Goal: Transaction & Acquisition: Purchase product/service

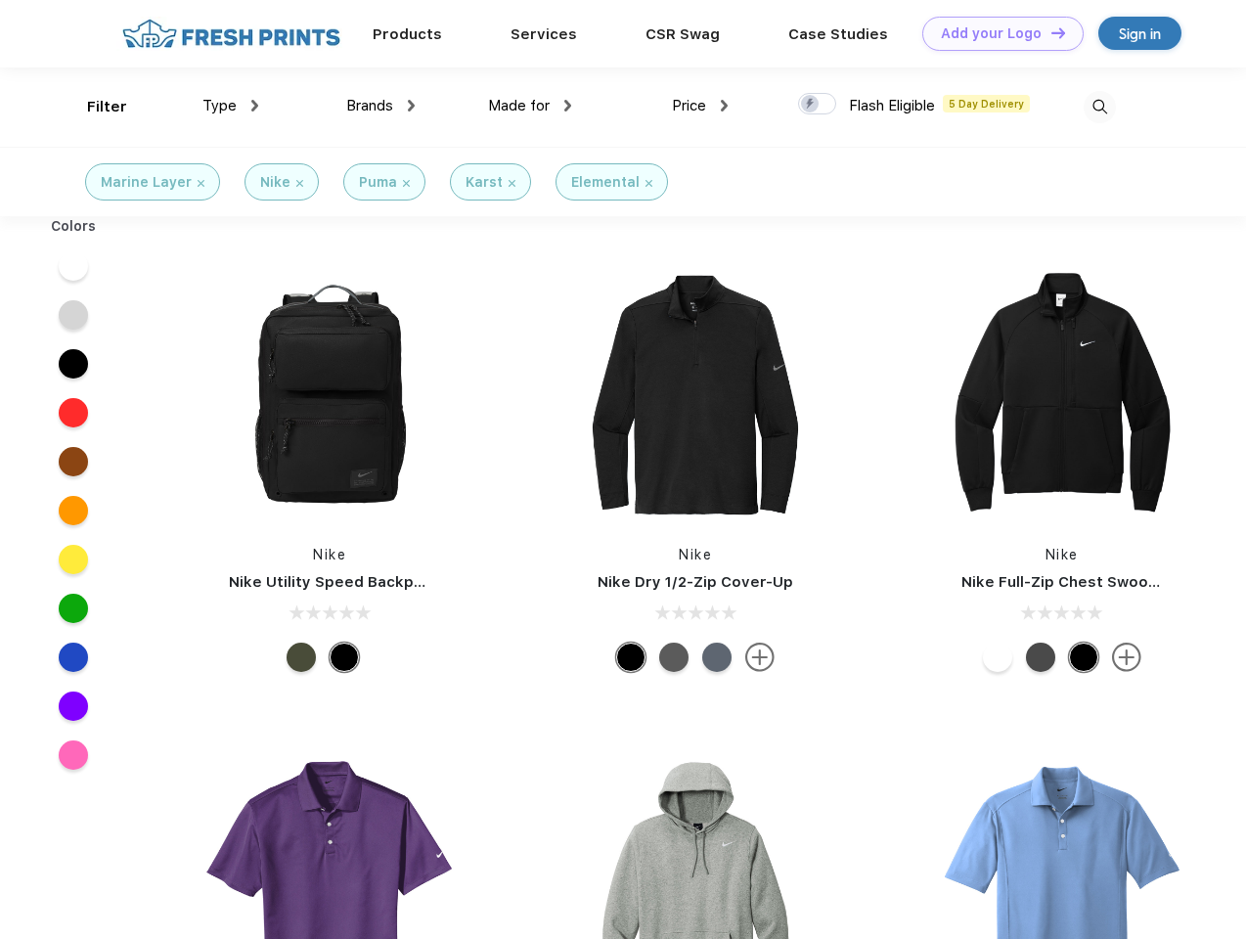
click at [996, 33] on link "Add your Logo Design Tool" at bounding box center [1003, 34] width 161 height 34
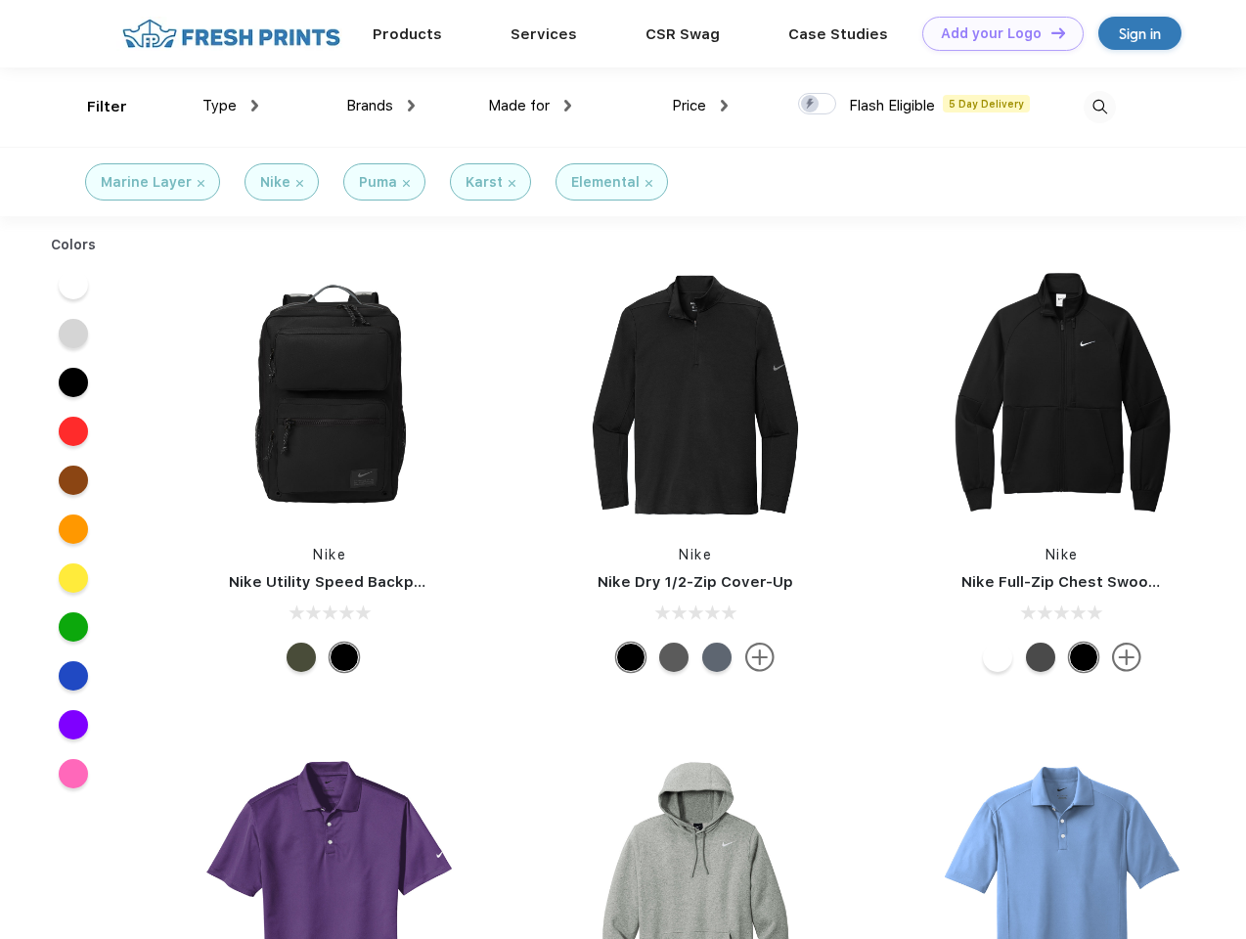
click at [0, 0] on div "Design Tool" at bounding box center [0, 0] width 0 height 0
click at [1050, 32] on link "Add your Logo Design Tool" at bounding box center [1003, 34] width 161 height 34
click at [94, 107] on div "Filter" at bounding box center [107, 107] width 40 height 23
click at [231, 106] on span "Type" at bounding box center [220, 106] width 34 height 18
click at [381, 106] on span "Brands" at bounding box center [369, 106] width 47 height 18
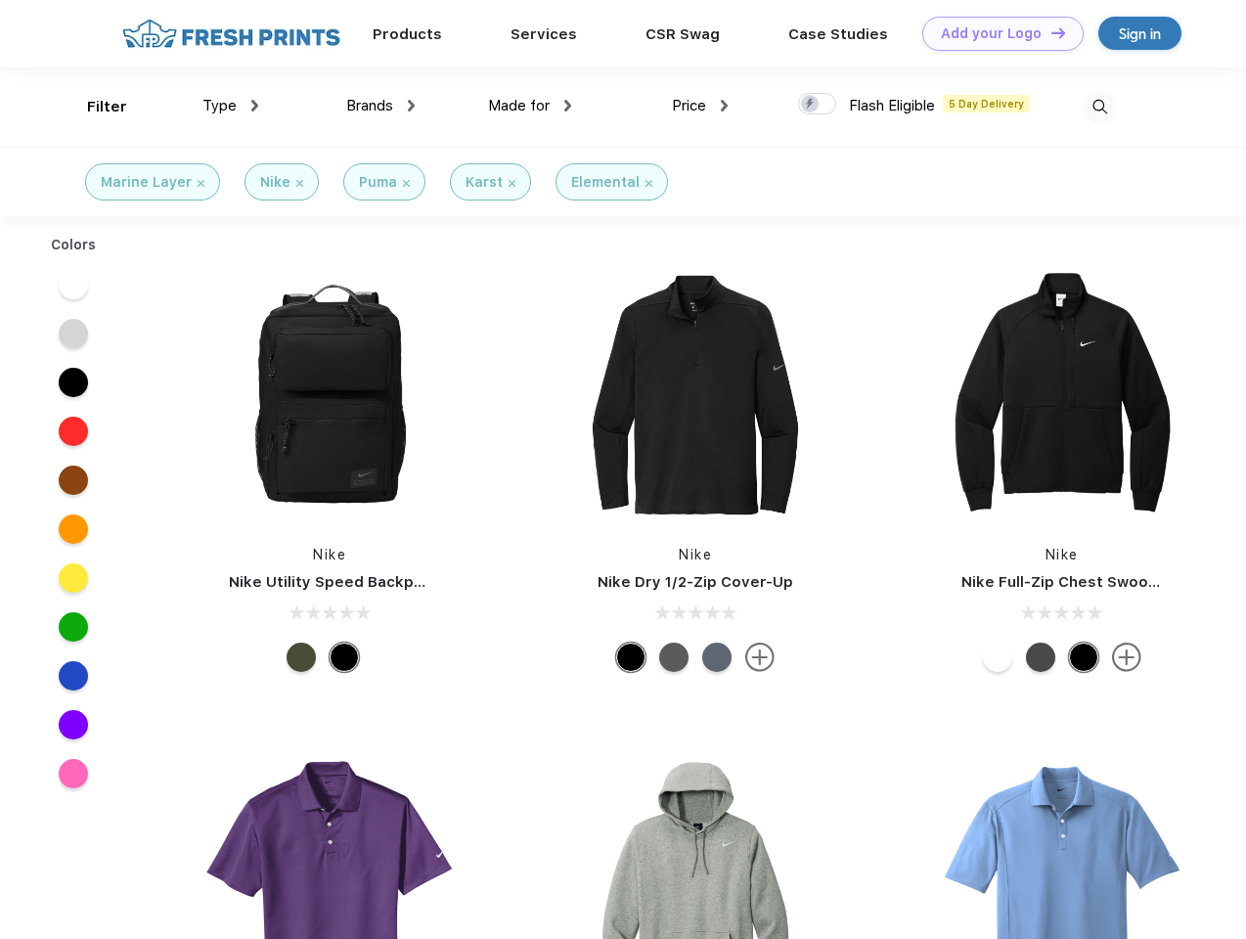
click at [530, 106] on span "Made for" at bounding box center [519, 106] width 62 height 18
click at [701, 106] on span "Price" at bounding box center [689, 106] width 34 height 18
click at [818, 105] on div at bounding box center [817, 104] width 38 height 22
click at [811, 105] on input "checkbox" at bounding box center [804, 98] width 13 height 13
click at [1100, 107] on img at bounding box center [1100, 107] width 32 height 32
